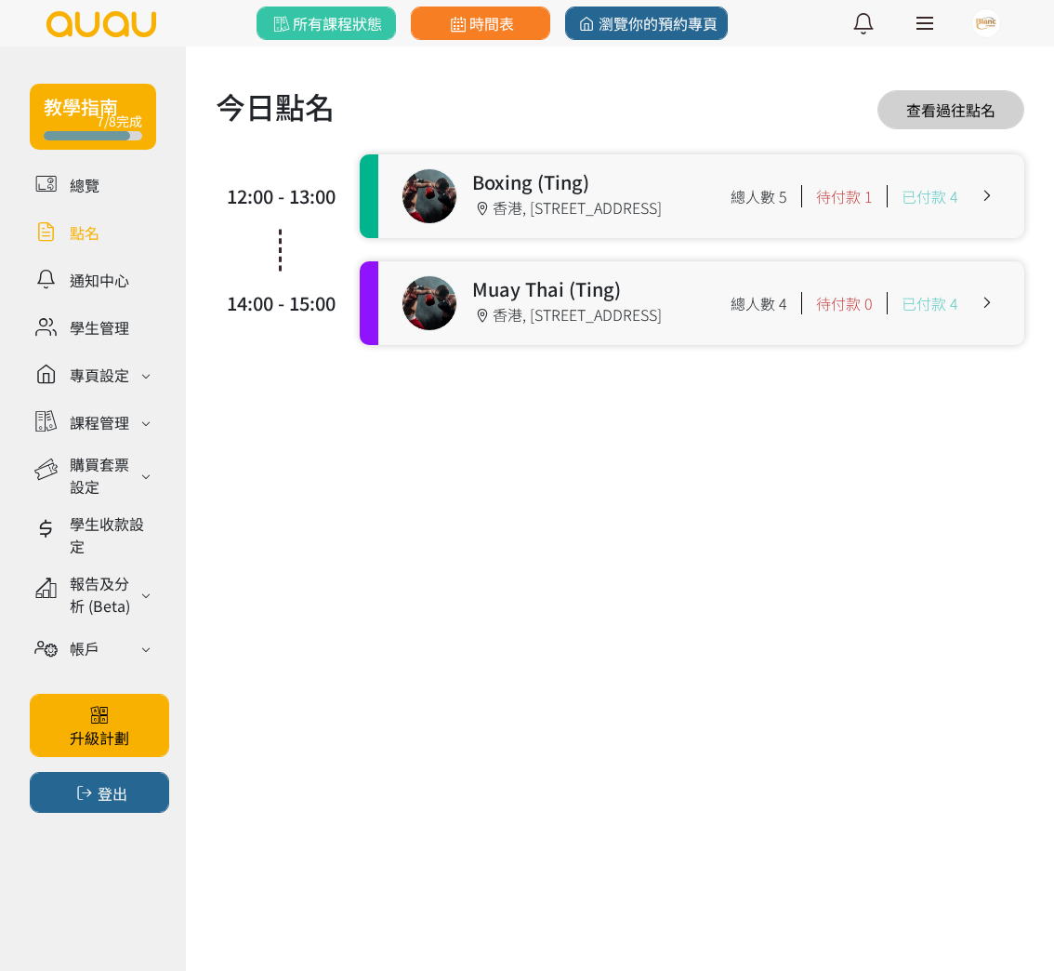
click at [443, 205] on link at bounding box center [701, 196] width 646 height 84
click at [439, 326] on link at bounding box center [701, 303] width 646 height 84
